Goal: Information Seeking & Learning: Learn about a topic

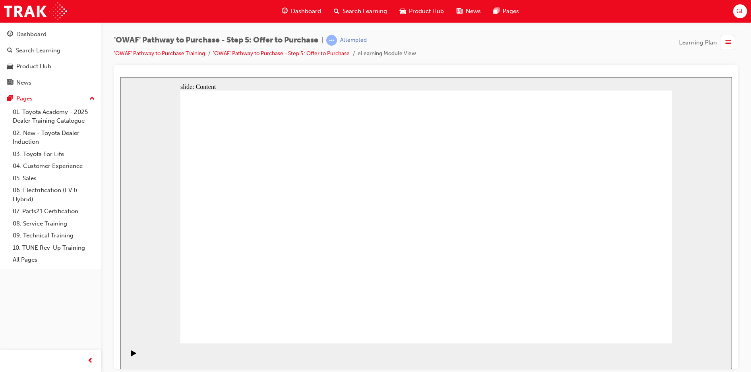
click at [131, 356] on icon "Play (Ctrl+Alt+P)" at bounding box center [134, 353] width 6 height 6
click at [132, 356] on icon "Pause (Ctrl+Alt+P)" at bounding box center [134, 353] width 4 height 6
click at [135, 354] on div "Play (Ctrl+Alt+P)" at bounding box center [134, 357] width 14 height 14
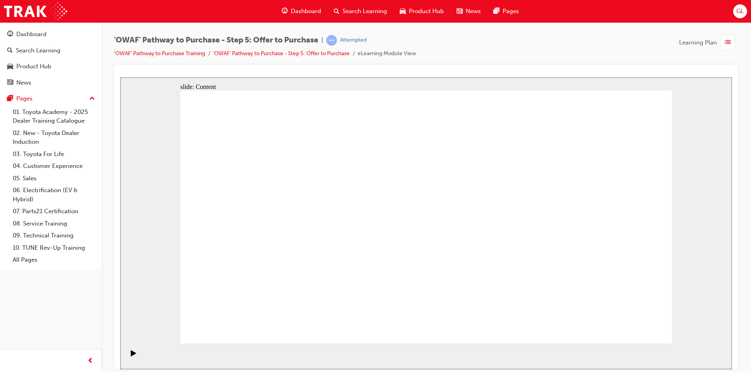
drag, startPoint x: 648, startPoint y: 319, endPoint x: 634, endPoint y: 331, distance: 18.0
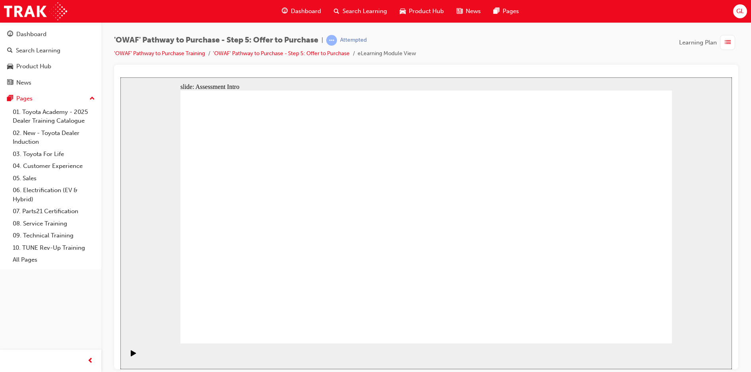
drag, startPoint x: 551, startPoint y: 161, endPoint x: 555, endPoint y: 162, distance: 4.5
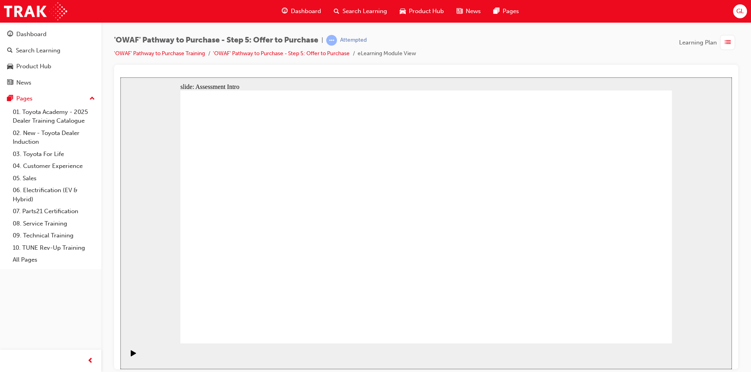
drag, startPoint x: 637, startPoint y: 323, endPoint x: 637, endPoint y: 315, distance: 7.6
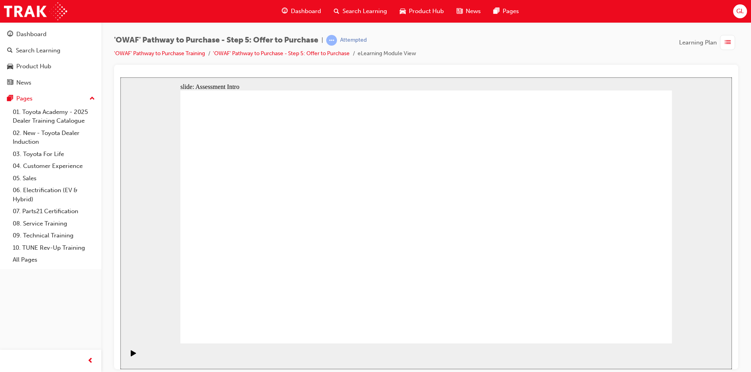
click at [131, 356] on icon "Play (Ctrl+Alt+P)" at bounding box center [133, 353] width 5 height 6
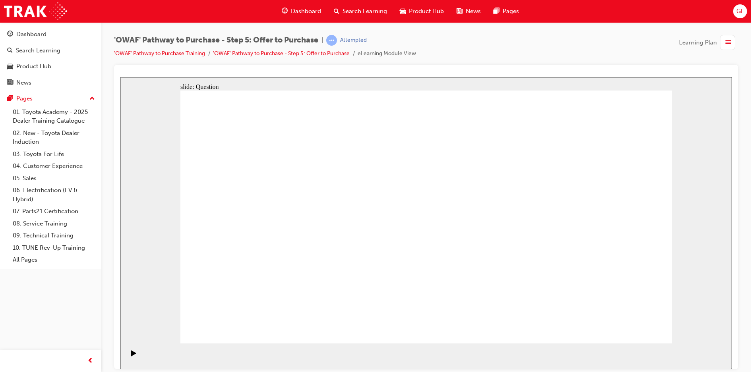
radio input "true"
drag, startPoint x: 603, startPoint y: 203, endPoint x: 284, endPoint y: 267, distance: 325.0
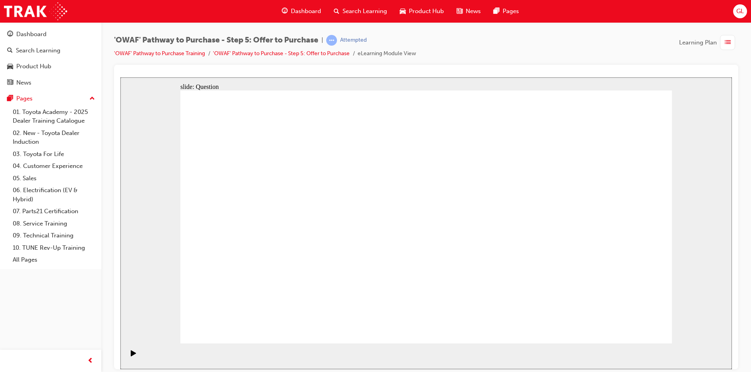
drag, startPoint x: 495, startPoint y: 230, endPoint x: 383, endPoint y: 265, distance: 117.0
drag, startPoint x: 261, startPoint y: 211, endPoint x: 495, endPoint y: 275, distance: 243.0
drag, startPoint x: 392, startPoint y: 211, endPoint x: 580, endPoint y: 273, distance: 198.4
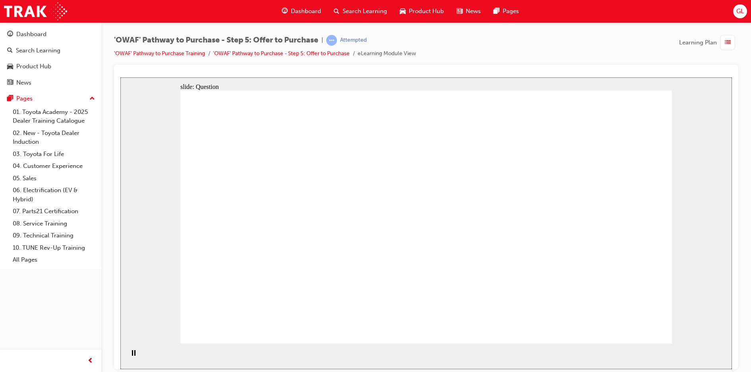
drag, startPoint x: 623, startPoint y: 199, endPoint x: 438, endPoint y: 193, distance: 185.2
drag, startPoint x: 536, startPoint y: 201, endPoint x: 312, endPoint y: 193, distance: 225.0
drag, startPoint x: 542, startPoint y: 239, endPoint x: 326, endPoint y: 221, distance: 217.3
drag, startPoint x: 610, startPoint y: 282, endPoint x: 323, endPoint y: 260, distance: 288.5
drag, startPoint x: 538, startPoint y: 283, endPoint x: 437, endPoint y: 242, distance: 108.7
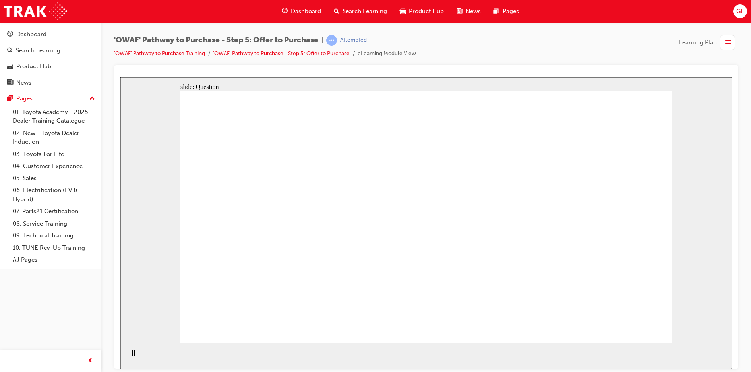
drag, startPoint x: 606, startPoint y: 240, endPoint x: 411, endPoint y: 261, distance: 196.1
drag, startPoint x: 291, startPoint y: 253, endPoint x: 281, endPoint y: 254, distance: 10.4
drag, startPoint x: 301, startPoint y: 221, endPoint x: 282, endPoint y: 225, distance: 19.6
drag, startPoint x: 428, startPoint y: 268, endPoint x: 413, endPoint y: 268, distance: 14.3
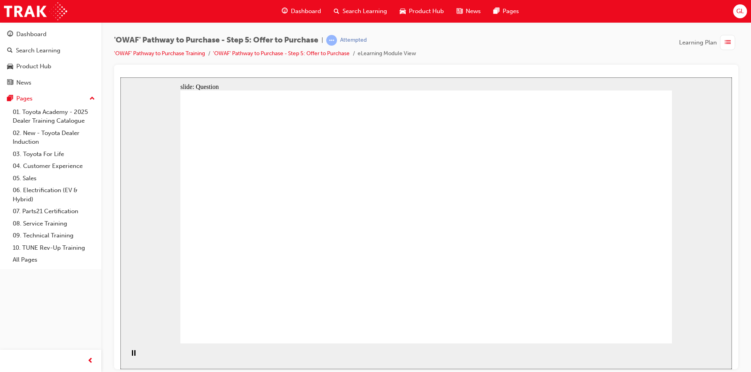
checkbox input "true"
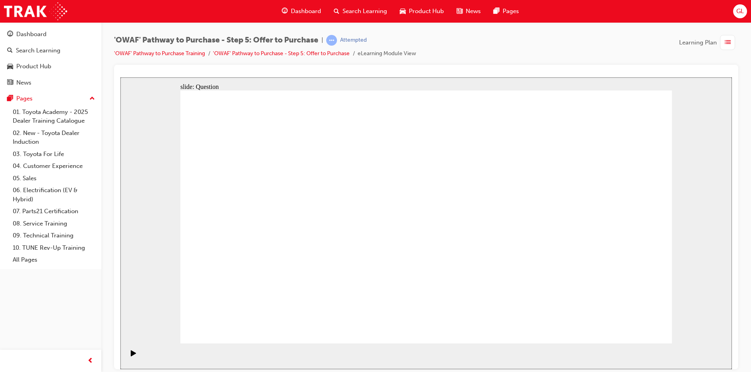
checkbox input "true"
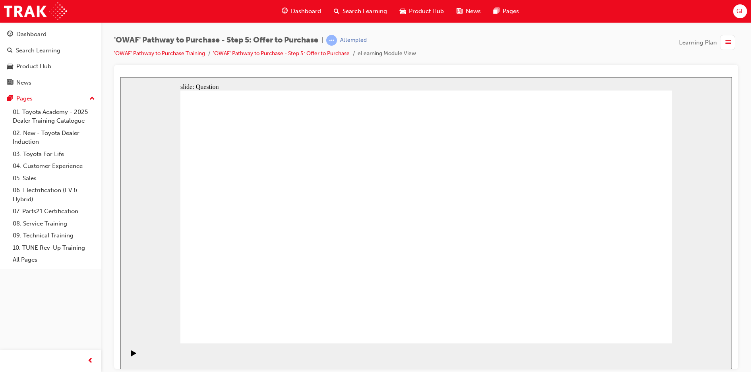
checkbox input "true"
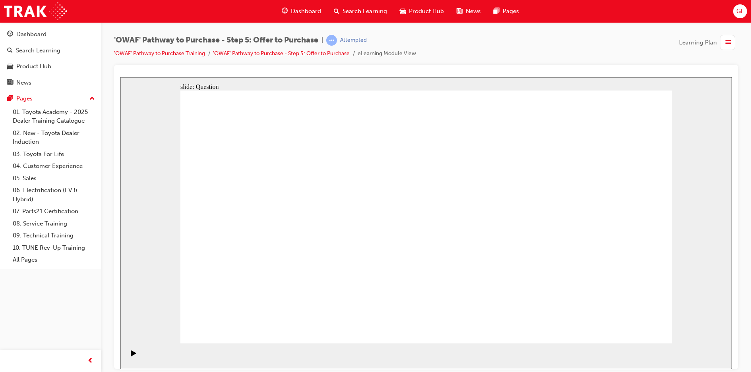
radio input "true"
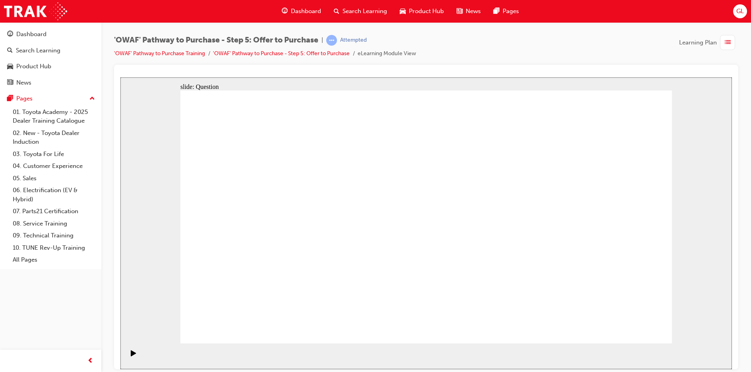
radio input "false"
radio input "true"
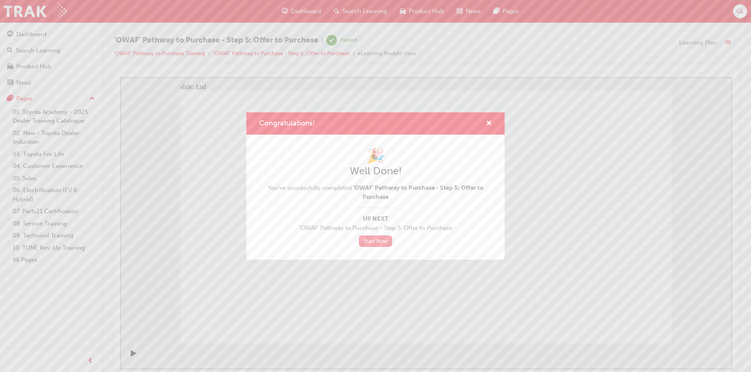
click at [378, 241] on link "Start Now" at bounding box center [375, 242] width 33 height 12
click at [376, 239] on link "Start Now" at bounding box center [375, 242] width 33 height 12
click at [387, 242] on link "Start Now" at bounding box center [375, 242] width 33 height 12
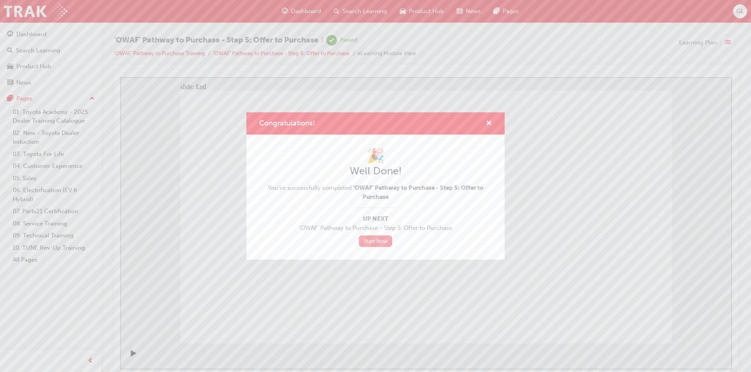
click at [387, 242] on link "Start Now" at bounding box center [375, 242] width 33 height 12
click at [385, 242] on link "Start Now" at bounding box center [375, 242] width 33 height 12
click at [491, 124] on span "cross-icon" at bounding box center [489, 123] width 6 height 7
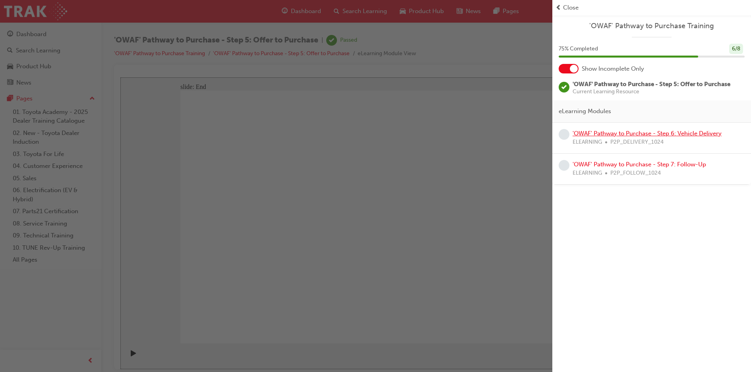
click at [638, 135] on link "'OWAF' Pathway to Purchase - Step 6: Vehicle Delivery" at bounding box center [647, 133] width 149 height 7
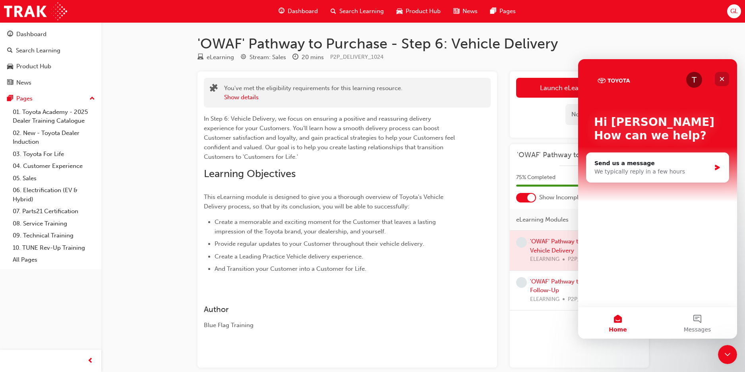
click at [725, 79] on icon "Close" at bounding box center [722, 79] width 6 height 6
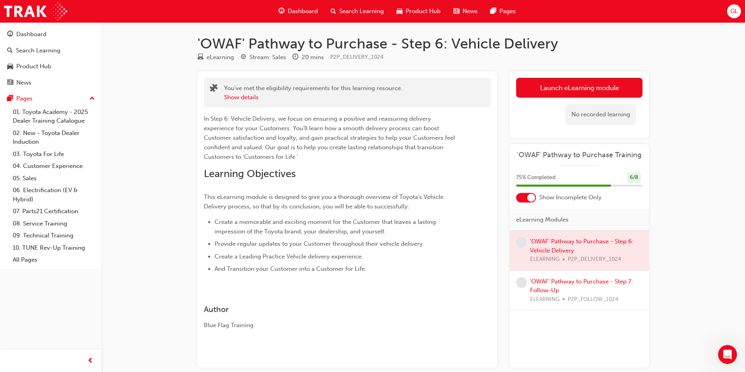
click at [577, 247] on div at bounding box center [579, 251] width 139 height 40
click at [518, 244] on span "learningRecordVerb_NONE-icon" at bounding box center [521, 242] width 11 height 11
click at [522, 245] on span "learningRecordVerb_NONE-icon" at bounding box center [521, 242] width 11 height 11
click at [559, 242] on div at bounding box center [579, 251] width 139 height 40
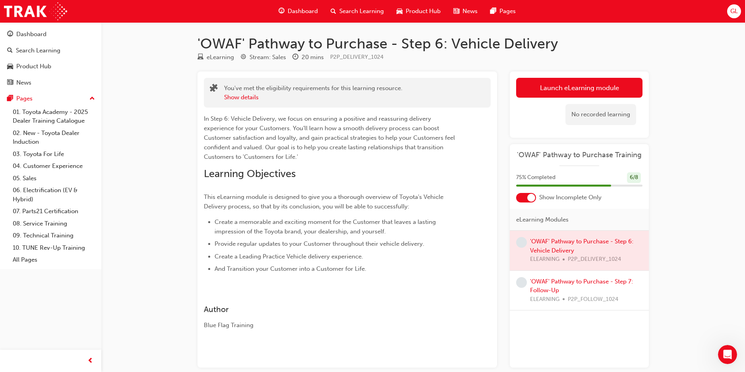
click at [559, 242] on div at bounding box center [579, 251] width 139 height 40
click at [524, 240] on span "learningRecordVerb_NONE-icon" at bounding box center [521, 242] width 11 height 11
drag, startPoint x: 524, startPoint y: 240, endPoint x: 516, endPoint y: 242, distance: 8.4
click at [516, 242] on span "learningRecordVerb_NONE-icon" at bounding box center [521, 242] width 11 height 11
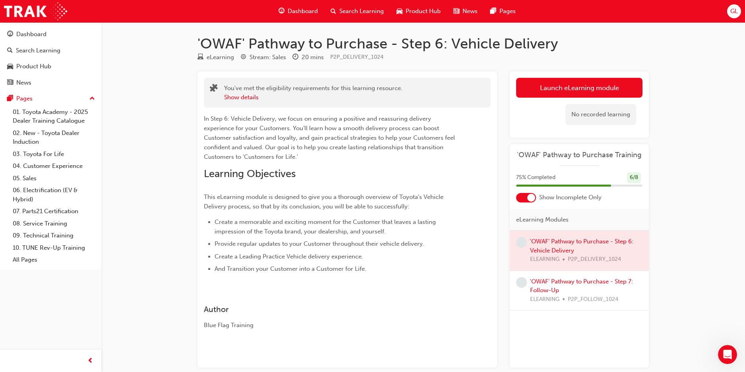
click at [563, 253] on div at bounding box center [579, 251] width 139 height 40
click at [577, 258] on div at bounding box center [579, 251] width 139 height 40
click at [578, 258] on div at bounding box center [579, 251] width 139 height 40
click at [590, 282] on link "'OWAF' Pathway to Purchase - Step 7: Follow-Up" at bounding box center [581, 286] width 103 height 16
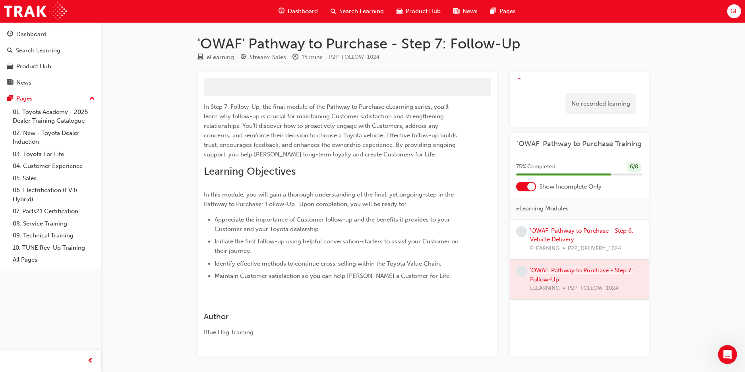
click at [590, 282] on div at bounding box center [579, 280] width 139 height 40
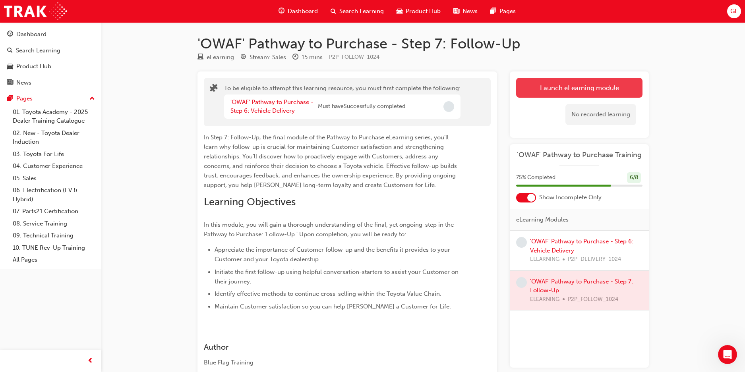
click at [586, 89] on button "Launch eLearning module" at bounding box center [579, 88] width 126 height 20
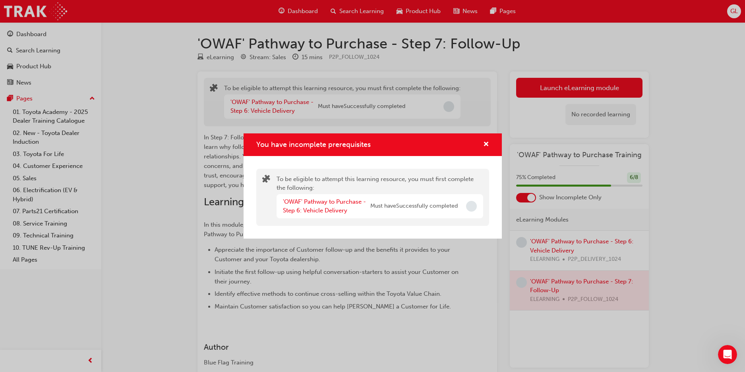
click at [475, 207] on span "Incomplete" at bounding box center [471, 206] width 11 height 11
click at [339, 206] on div "'OWAF' Pathway to Purchase - Step 6: Vehicle Delivery" at bounding box center [326, 206] width 87 height 18
click at [338, 209] on link "'OWAF' Pathway to Purchase - Step 6: Vehicle Delivery" at bounding box center [324, 206] width 83 height 16
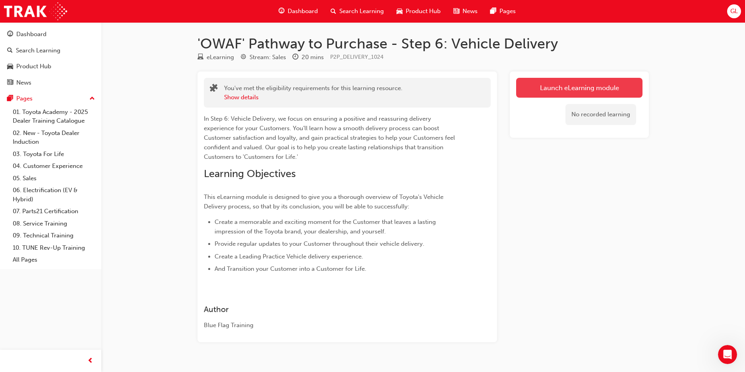
click at [611, 83] on link "Launch eLearning module" at bounding box center [579, 88] width 126 height 20
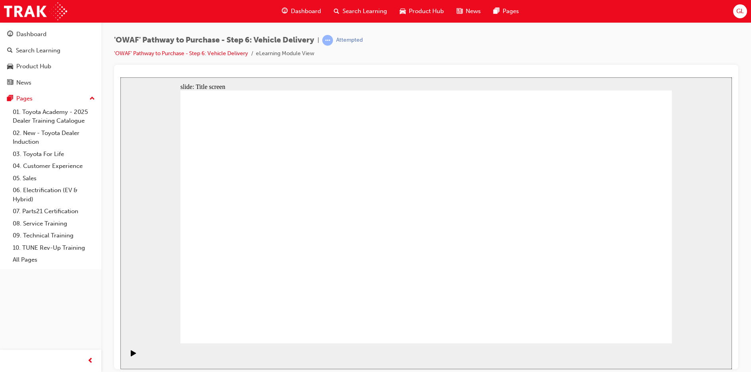
drag, startPoint x: 373, startPoint y: 211, endPoint x: 380, endPoint y: 208, distance: 7.2
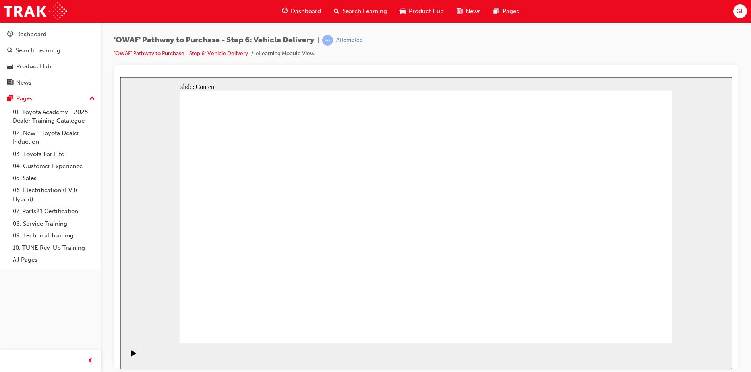
click at [133, 354] on div "Pause (Ctrl+Alt+P)" at bounding box center [134, 357] width 14 height 14
click at [131, 356] on icon "Play (Ctrl+Alt+P)" at bounding box center [133, 353] width 5 height 6
click at [131, 354] on icon "Play (Ctrl+Alt+P)" at bounding box center [133, 353] width 5 height 6
click at [132, 355] on icon "Pause (Ctrl+Alt+P)" at bounding box center [134, 353] width 4 height 6
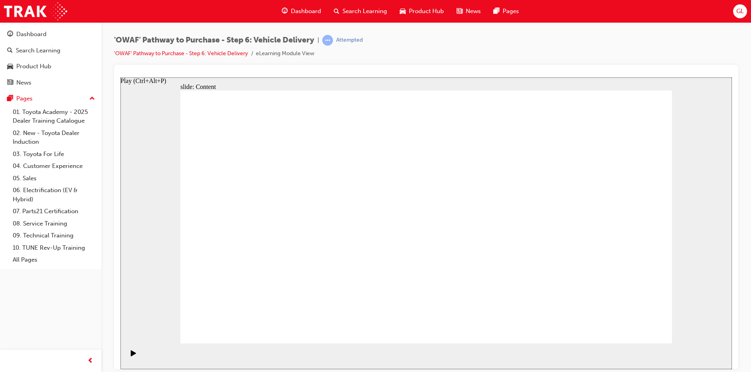
click at [128, 357] on div "Play (Ctrl+Alt+P)" at bounding box center [134, 357] width 14 height 14
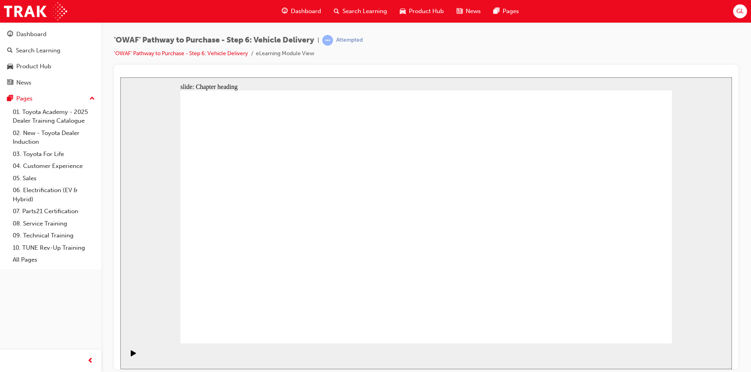
click at [727, 56] on div "'OWAF' Pathway to Purchase - Step 6: Vehicle Delivery | Attempted 'OWAF' Pathwa…" at bounding box center [426, 50] width 624 height 30
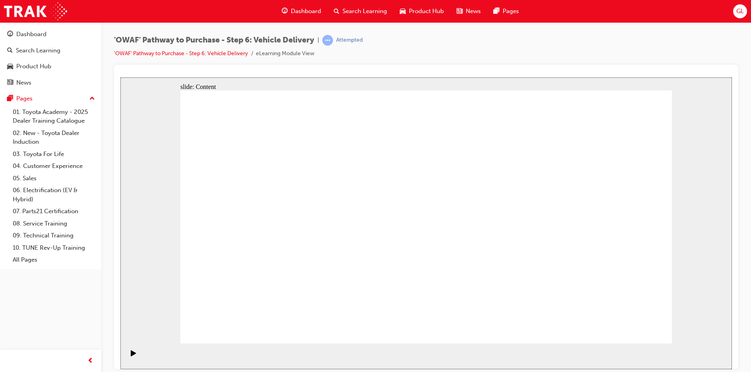
drag, startPoint x: 312, startPoint y: 170, endPoint x: 316, endPoint y: 168, distance: 4.3
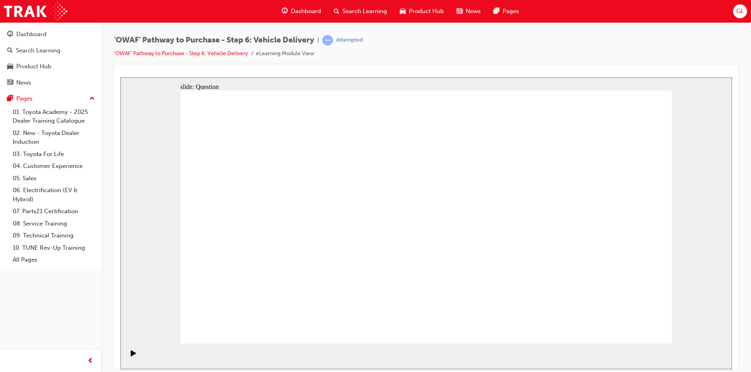
radio input "true"
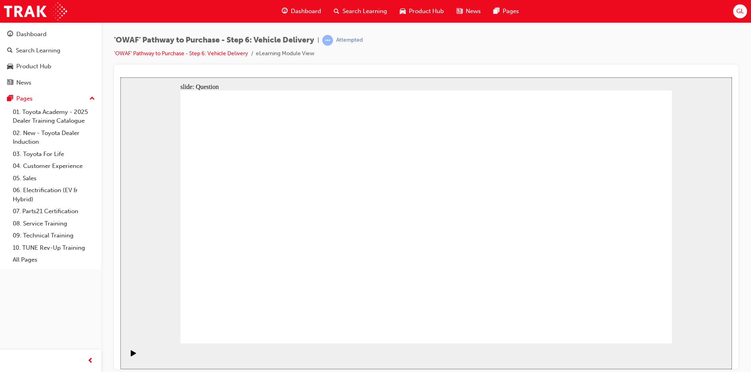
radio input "true"
drag, startPoint x: 348, startPoint y: 296, endPoint x: 363, endPoint y: 198, distance: 99.2
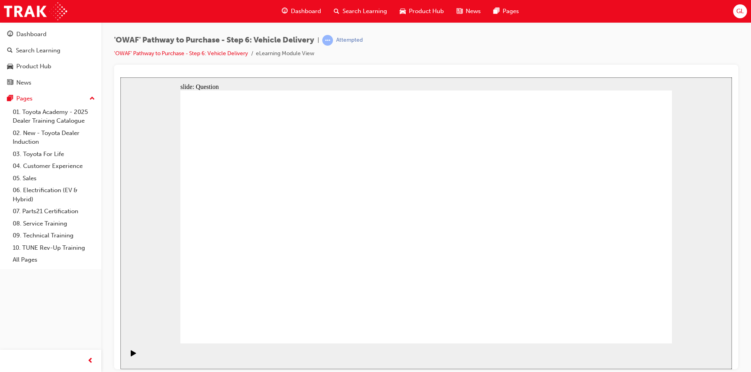
drag, startPoint x: 437, startPoint y: 274, endPoint x: 528, endPoint y: 201, distance: 116.7
drag, startPoint x: 504, startPoint y: 272, endPoint x: 278, endPoint y: 225, distance: 230.6
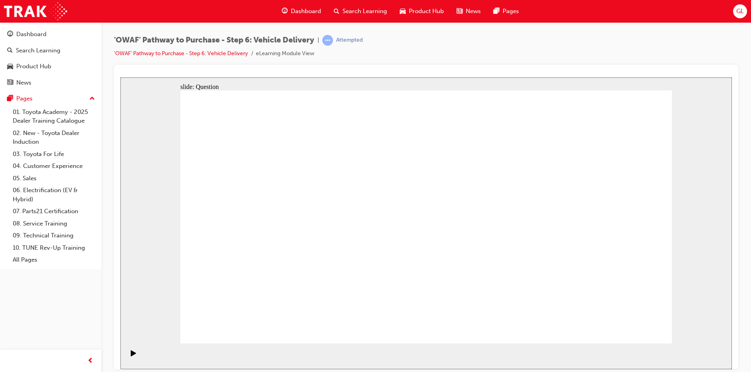
drag, startPoint x: 357, startPoint y: 199, endPoint x: 344, endPoint y: 308, distance: 109.2
drag, startPoint x: 343, startPoint y: 276, endPoint x: 361, endPoint y: 206, distance: 72.6
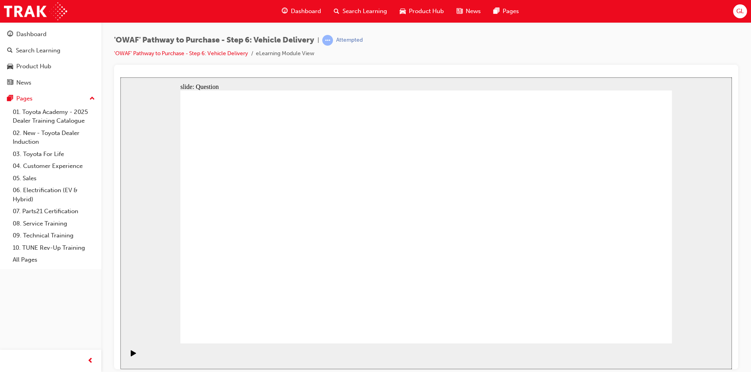
checkbox input "true"
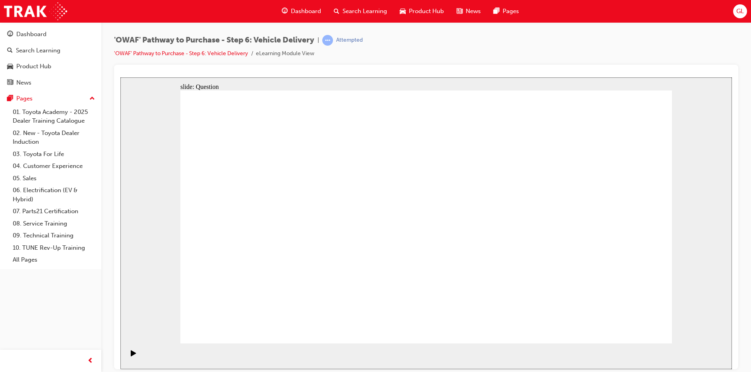
checkbox input "true"
drag, startPoint x: 445, startPoint y: 277, endPoint x: 451, endPoint y: 269, distance: 9.5
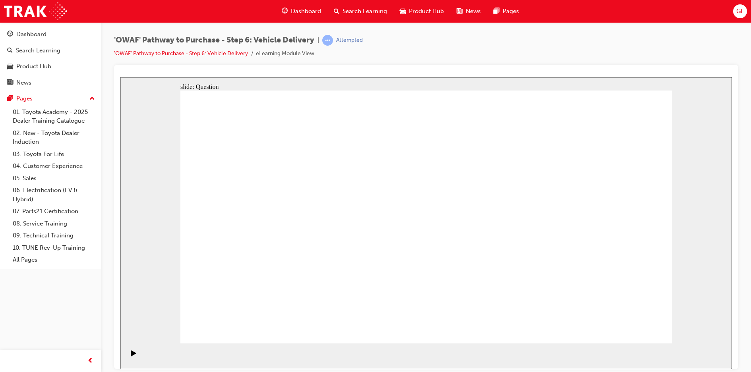
drag, startPoint x: 604, startPoint y: 225, endPoint x: 267, endPoint y: 245, distance: 336.7
drag, startPoint x: 597, startPoint y: 205, endPoint x: 574, endPoint y: 207, distance: 23.6
drag, startPoint x: 602, startPoint y: 239, endPoint x: 269, endPoint y: 255, distance: 333.7
drag, startPoint x: 613, startPoint y: 242, endPoint x: 473, endPoint y: 289, distance: 148.0
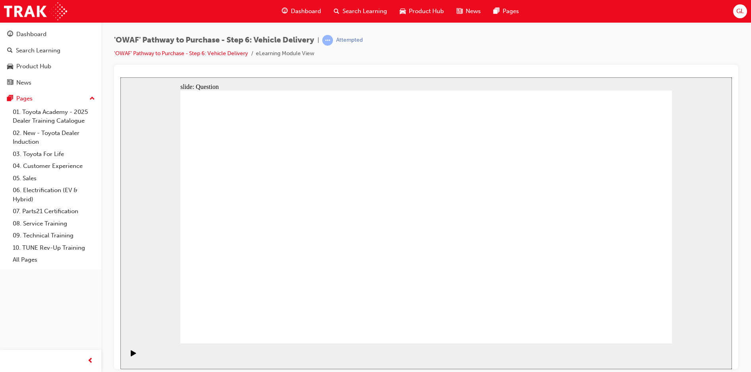
drag, startPoint x: 604, startPoint y: 258, endPoint x: 278, endPoint y: 277, distance: 326.7
drag, startPoint x: 615, startPoint y: 238, endPoint x: 298, endPoint y: 251, distance: 316.5
drag, startPoint x: 608, startPoint y: 244, endPoint x: 446, endPoint y: 285, distance: 167.0
drag, startPoint x: 571, startPoint y: 253, endPoint x: 239, endPoint y: 277, distance: 333.0
drag, startPoint x: 598, startPoint y: 249, endPoint x: 284, endPoint y: 288, distance: 316.7
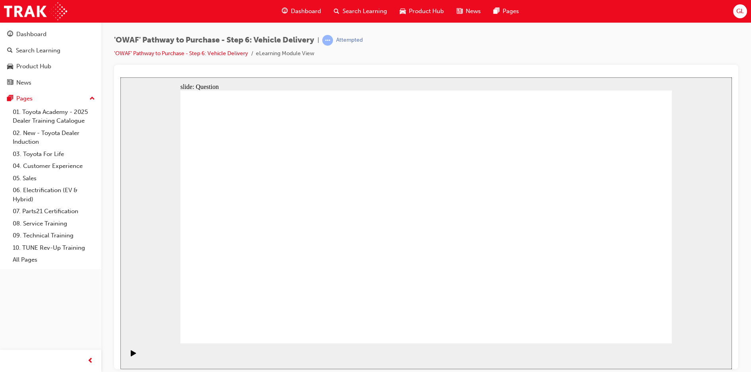
radio input "true"
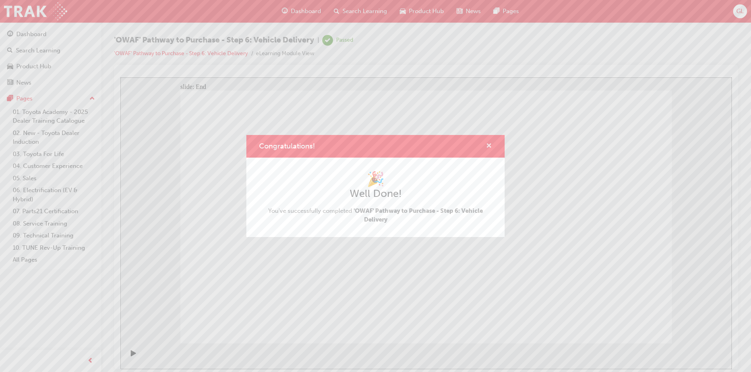
click at [490, 147] on span "cross-icon" at bounding box center [489, 146] width 6 height 7
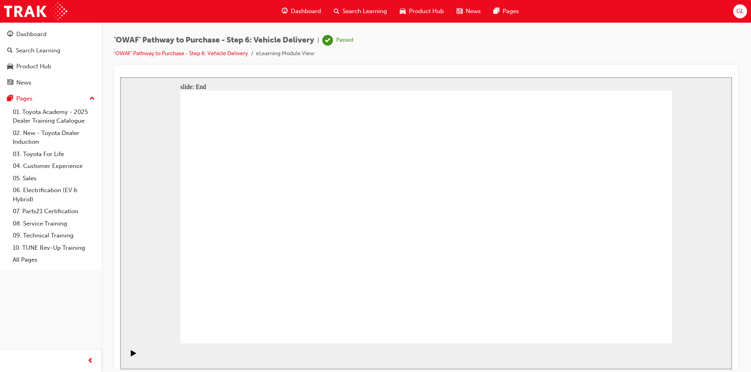
click at [303, 54] on li "eLearning Module View" at bounding box center [285, 53] width 58 height 9
click at [294, 52] on li "eLearning Module View" at bounding box center [285, 53] width 58 height 9
click at [360, 10] on span "Search Learning" at bounding box center [364, 11] width 45 height 9
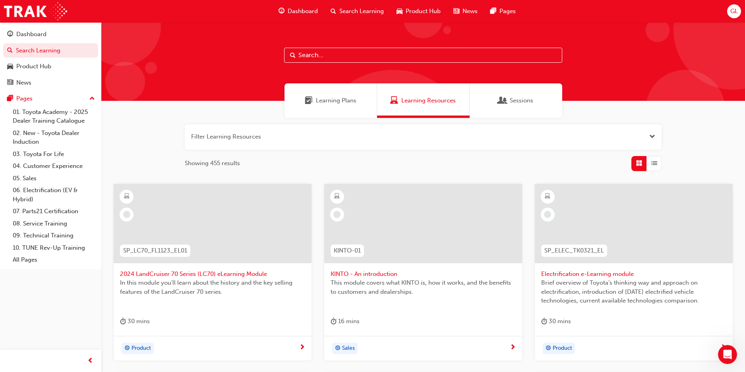
click at [516, 96] on div "Sessions" at bounding box center [516, 100] width 93 height 35
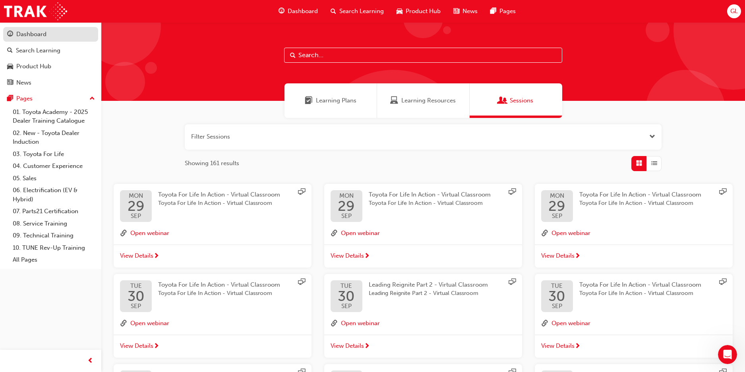
click at [48, 35] on div "Dashboard" at bounding box center [50, 34] width 87 height 10
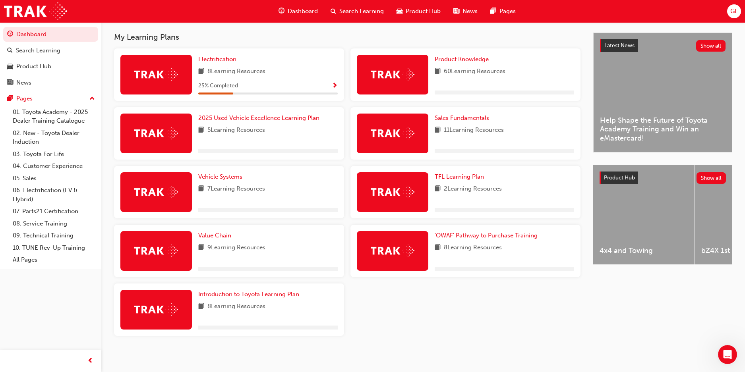
scroll to position [176, 0]
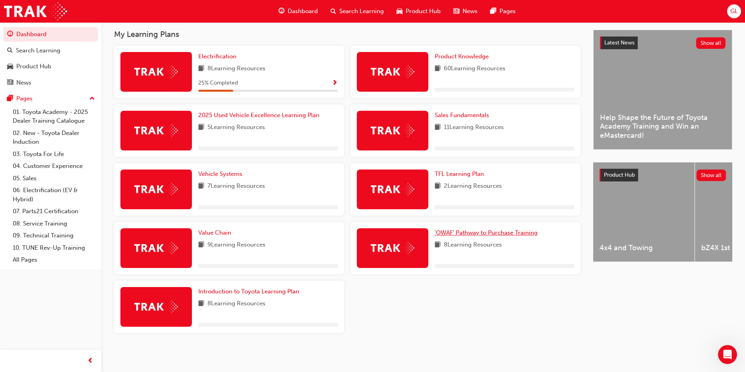
click at [481, 236] on span "'OWAF' Pathway to Purchase Training" at bounding box center [486, 232] width 103 height 7
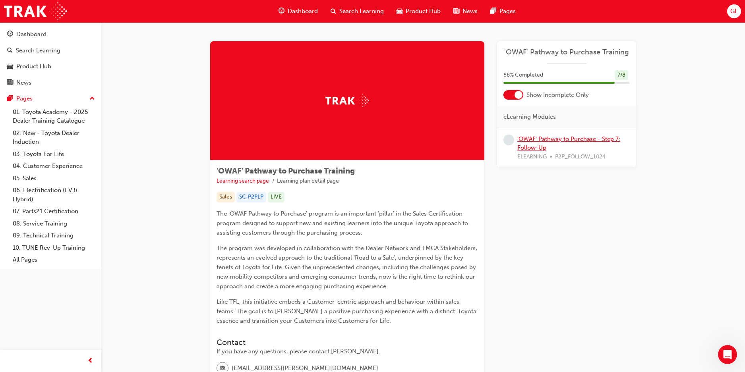
click at [555, 139] on link "'OWAF' Pathway to Purchase - Step 7: Follow-Up" at bounding box center [568, 143] width 103 height 16
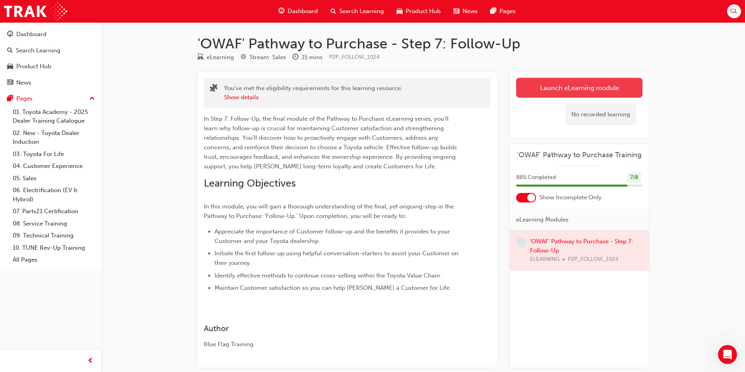
click at [569, 97] on link "Launch eLearning module" at bounding box center [579, 88] width 126 height 20
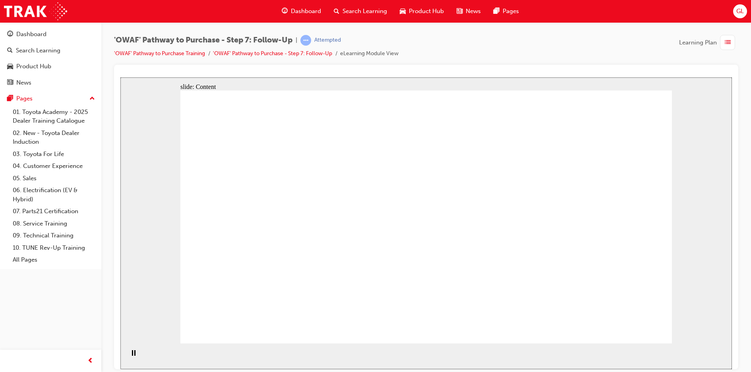
drag, startPoint x: 258, startPoint y: 158, endPoint x: 280, endPoint y: 154, distance: 22.1
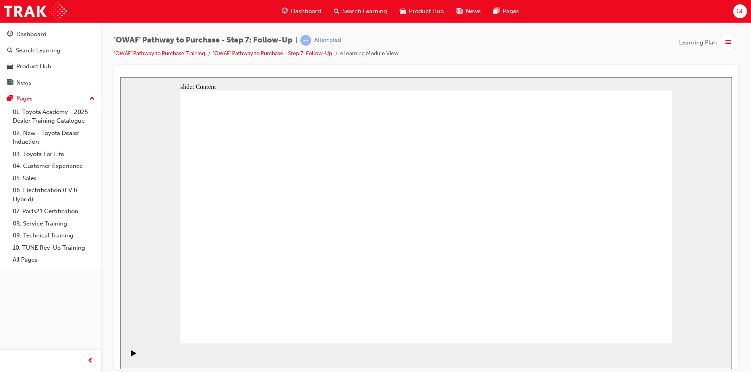
radio input "true"
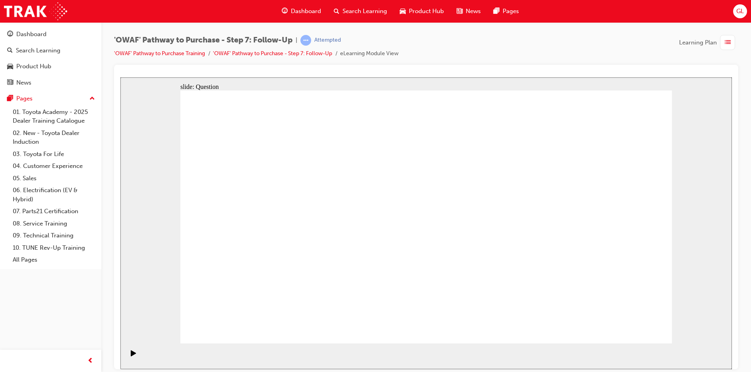
radio input "true"
drag, startPoint x: 530, startPoint y: 286, endPoint x: 444, endPoint y: 192, distance: 127.1
drag, startPoint x: 443, startPoint y: 310, endPoint x: 333, endPoint y: 215, distance: 145.9
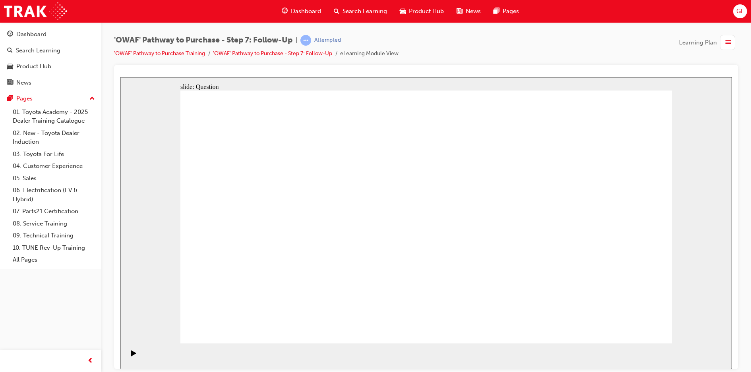
drag, startPoint x: 353, startPoint y: 282, endPoint x: 348, endPoint y: 276, distance: 7.7
drag, startPoint x: 436, startPoint y: 188, endPoint x: 549, endPoint y: 284, distance: 148.9
drag, startPoint x: 357, startPoint y: 279, endPoint x: 444, endPoint y: 182, distance: 129.7
drag, startPoint x: 530, startPoint y: 284, endPoint x: 377, endPoint y: 240, distance: 160.1
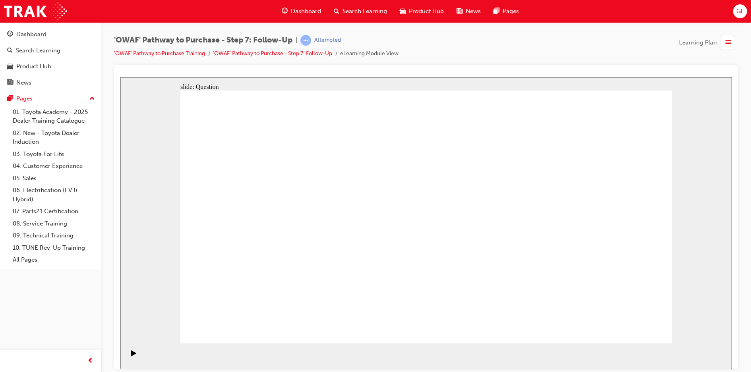
radio input "true"
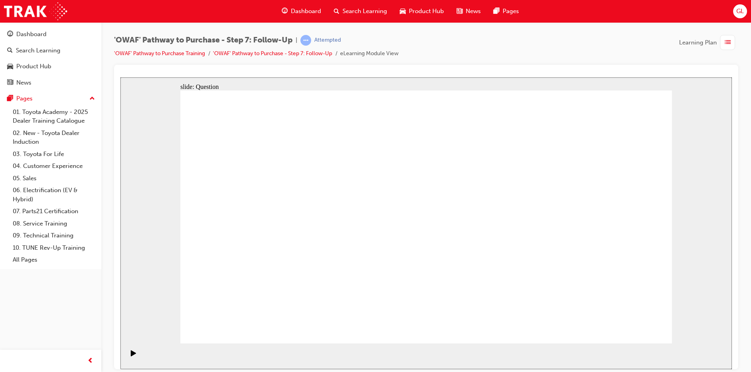
radio input "true"
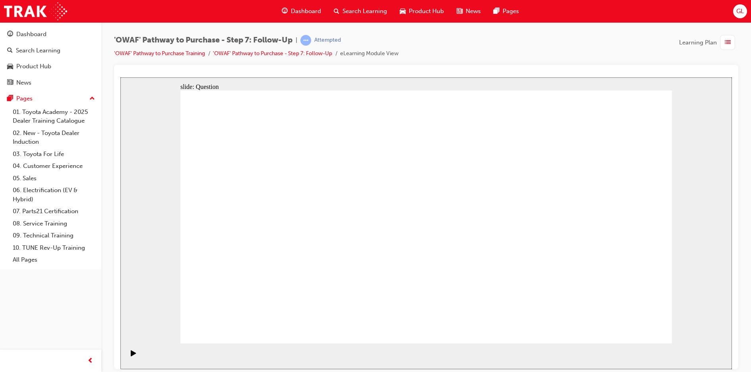
radio input "true"
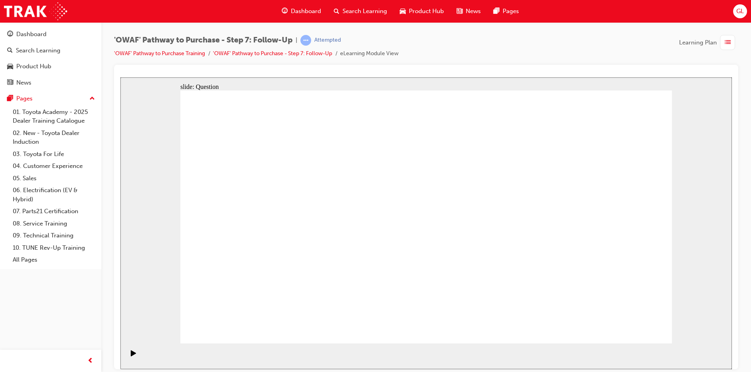
radio input "true"
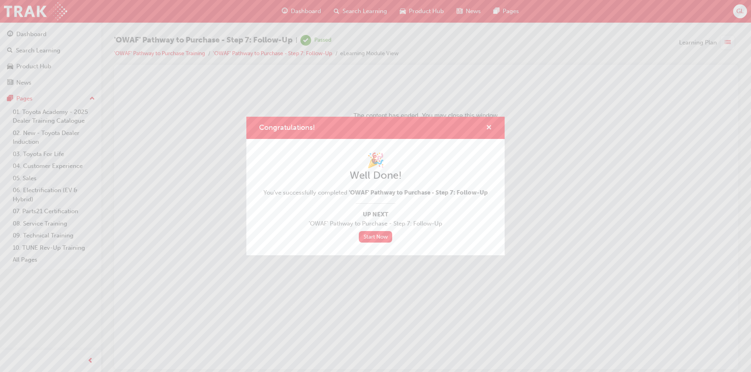
click at [489, 127] on span "cross-icon" at bounding box center [489, 128] width 6 height 7
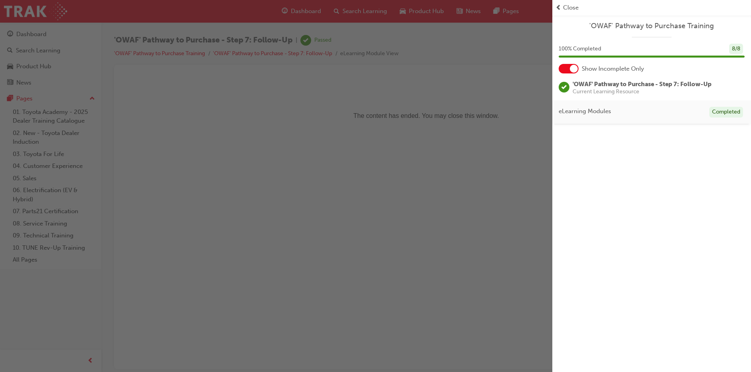
click at [557, 9] on span "prev-icon" at bounding box center [558, 7] width 6 height 9
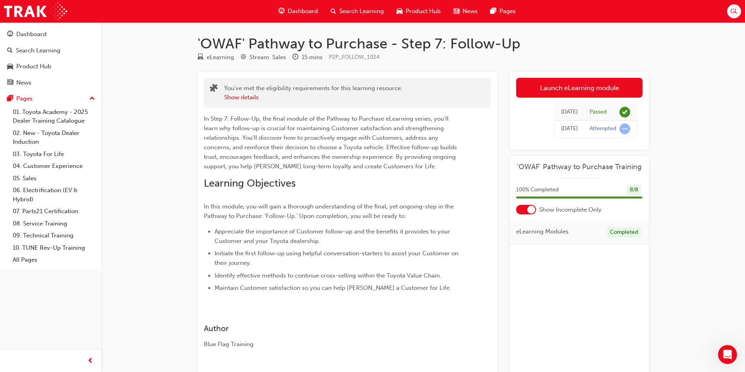
click at [633, 235] on div "Completed" at bounding box center [624, 232] width 34 height 11
click at [39, 33] on div "Dashboard" at bounding box center [31, 34] width 30 height 9
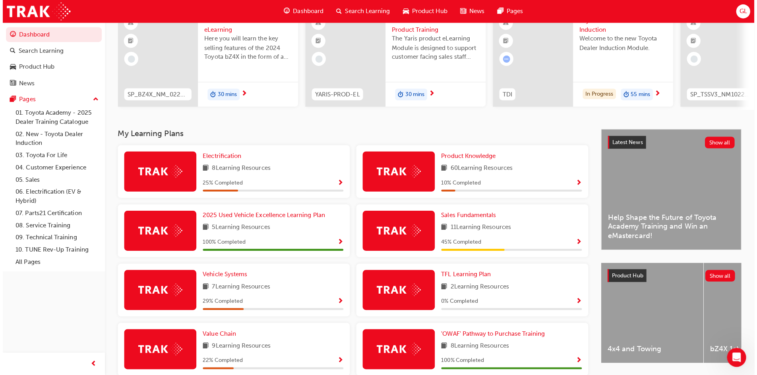
scroll to position [159, 0]
